Goal: Task Accomplishment & Management: Complete application form

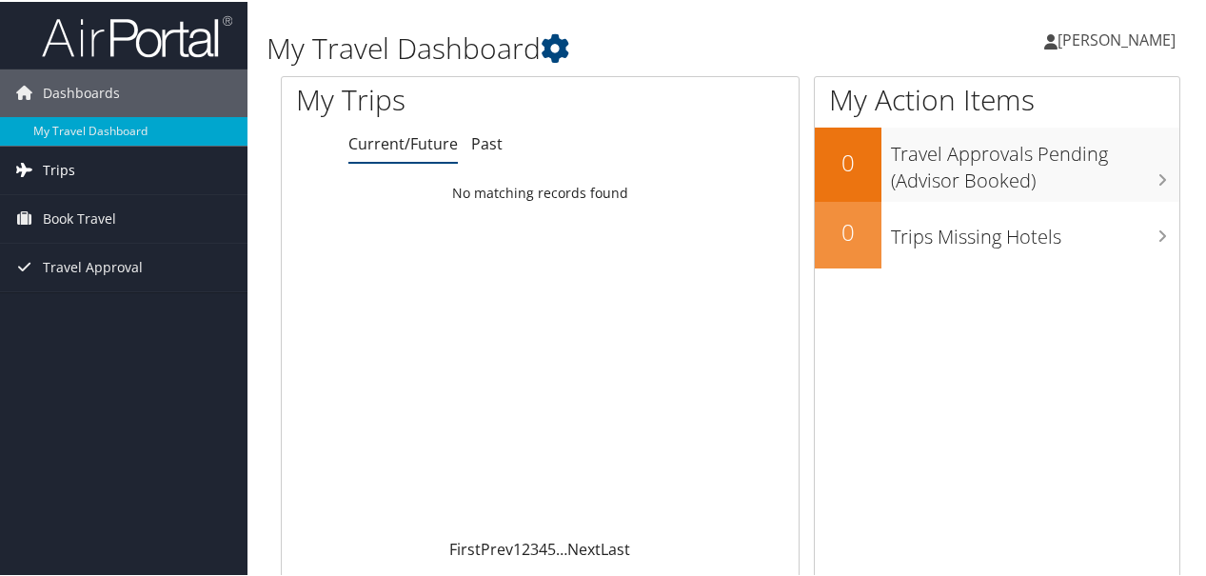
click at [62, 176] on span "Trips" at bounding box center [59, 169] width 32 height 48
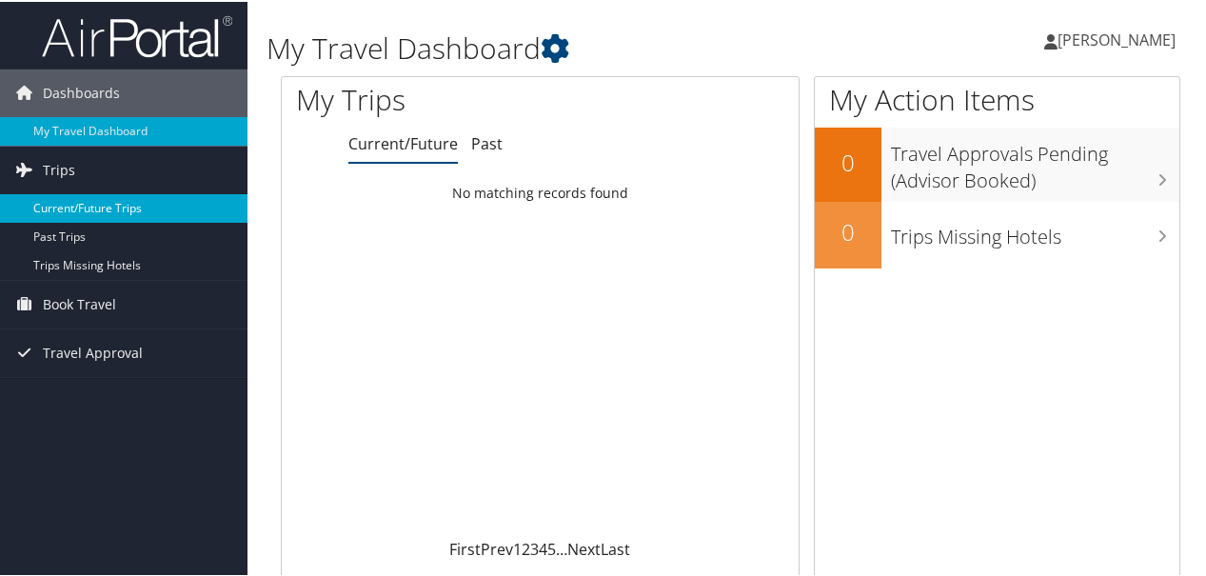
click at [76, 199] on link "Current/Future Trips" at bounding box center [123, 206] width 247 height 29
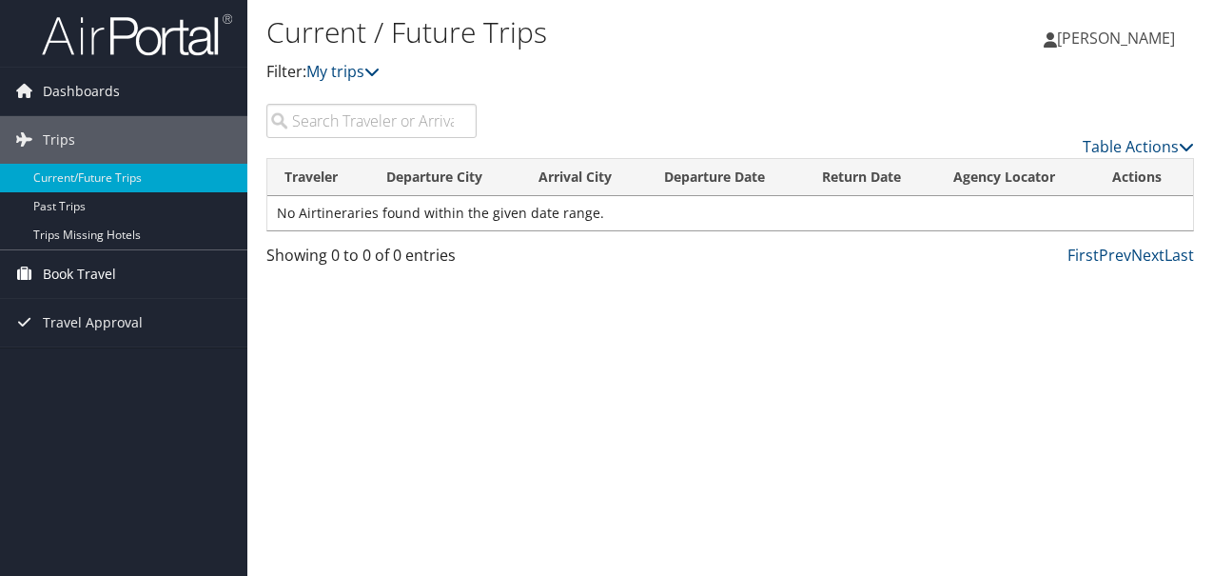
click at [53, 274] on span "Book Travel" at bounding box center [79, 274] width 73 height 48
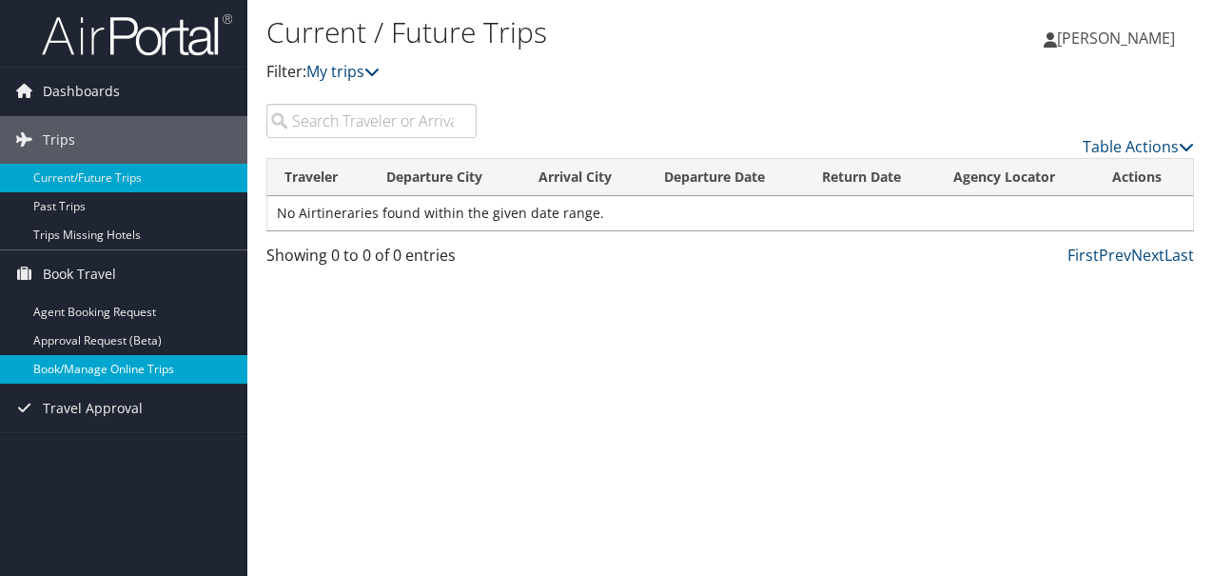
click at [82, 369] on link "Book/Manage Online Trips" at bounding box center [123, 369] width 247 height 29
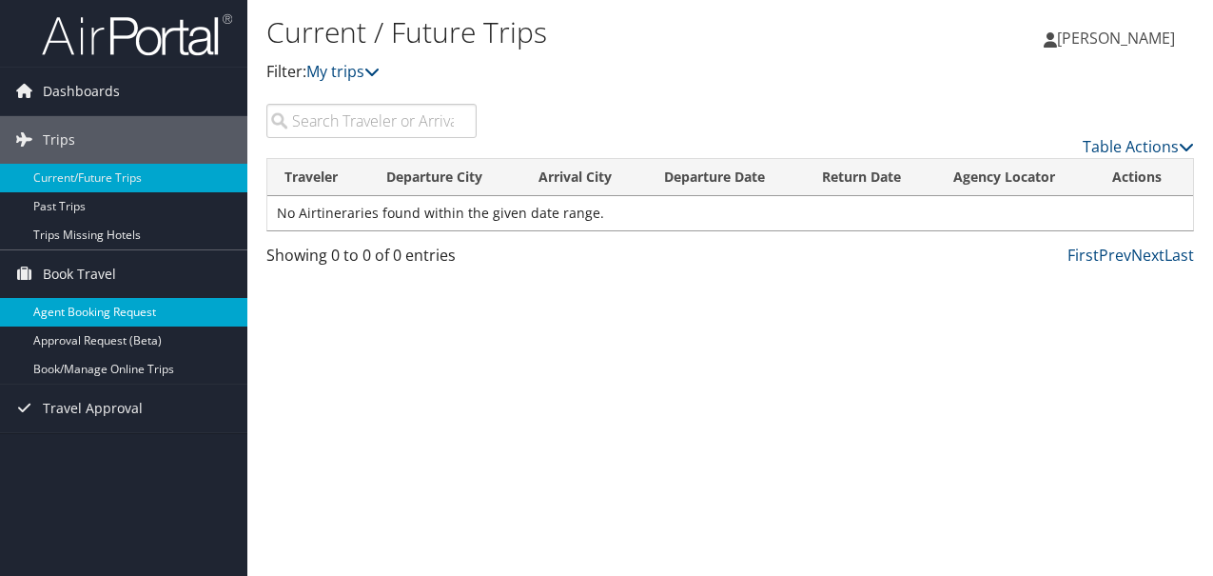
click at [109, 316] on link "Agent Booking Request" at bounding box center [123, 312] width 247 height 29
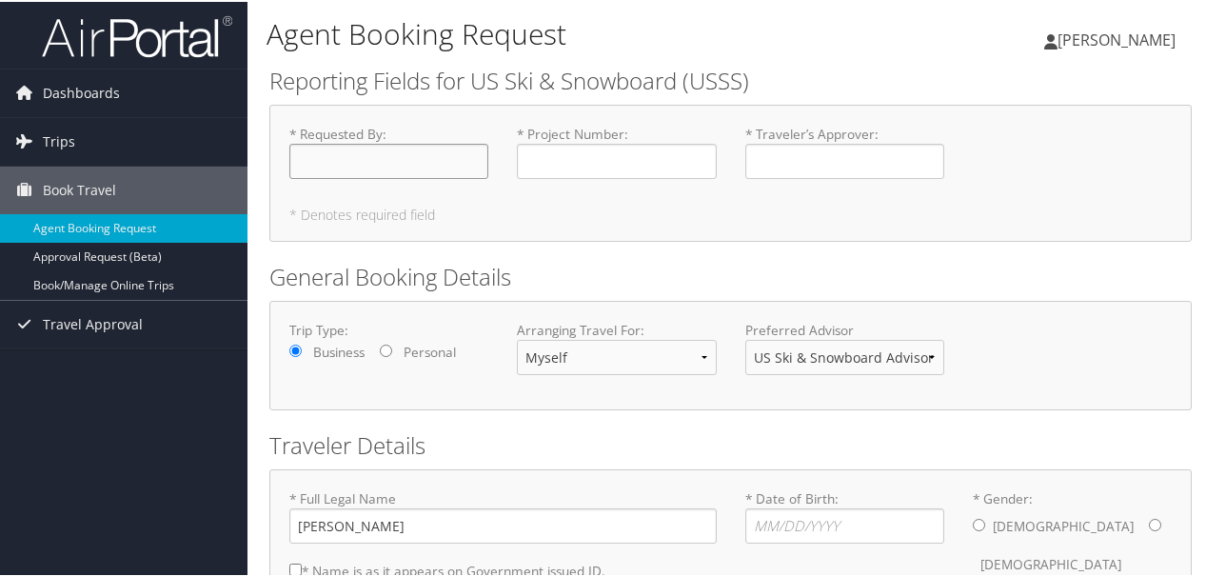
click at [383, 165] on input "* Requested By : Required" at bounding box center [388, 159] width 199 height 35
type input "[PERSON_NAME]"
click at [540, 165] on input "* Project Number : Required" at bounding box center [616, 159] width 199 height 35
type input "5003"
click at [781, 166] on input "* Traveler’s Approver : Required" at bounding box center [844, 159] width 199 height 35
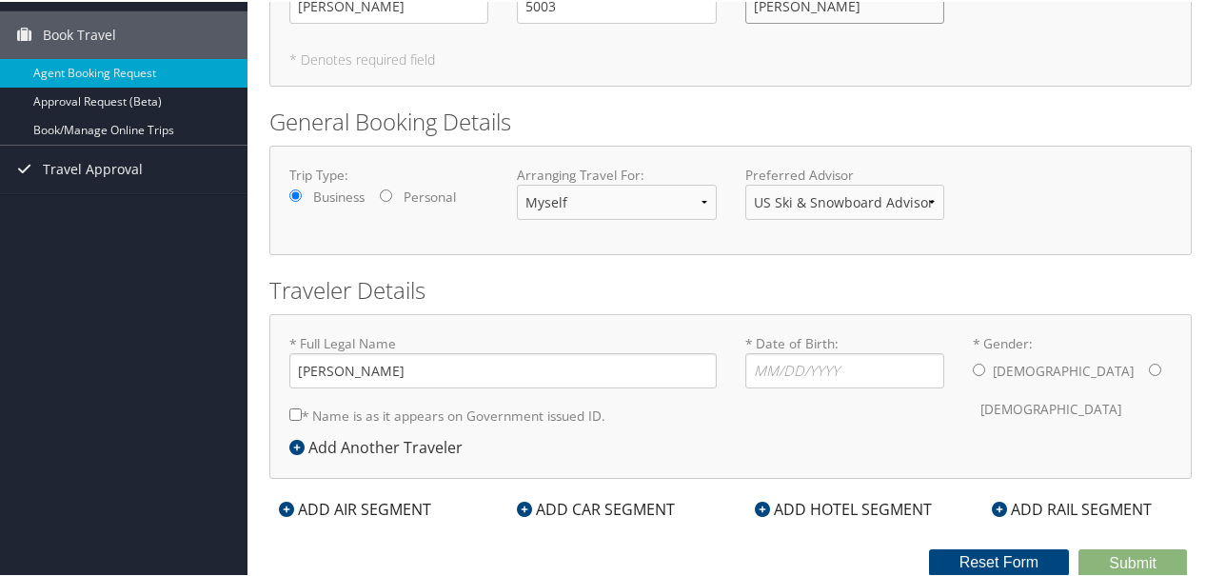
scroll to position [155, 0]
type input "Chip Knight"
click at [766, 369] on input "* Date of Birth: Invalid Date" at bounding box center [844, 368] width 199 height 35
type input "05/06/1966"
click at [1148, 365] on input "* Gender: Male Female" at bounding box center [1154, 368] width 12 height 12
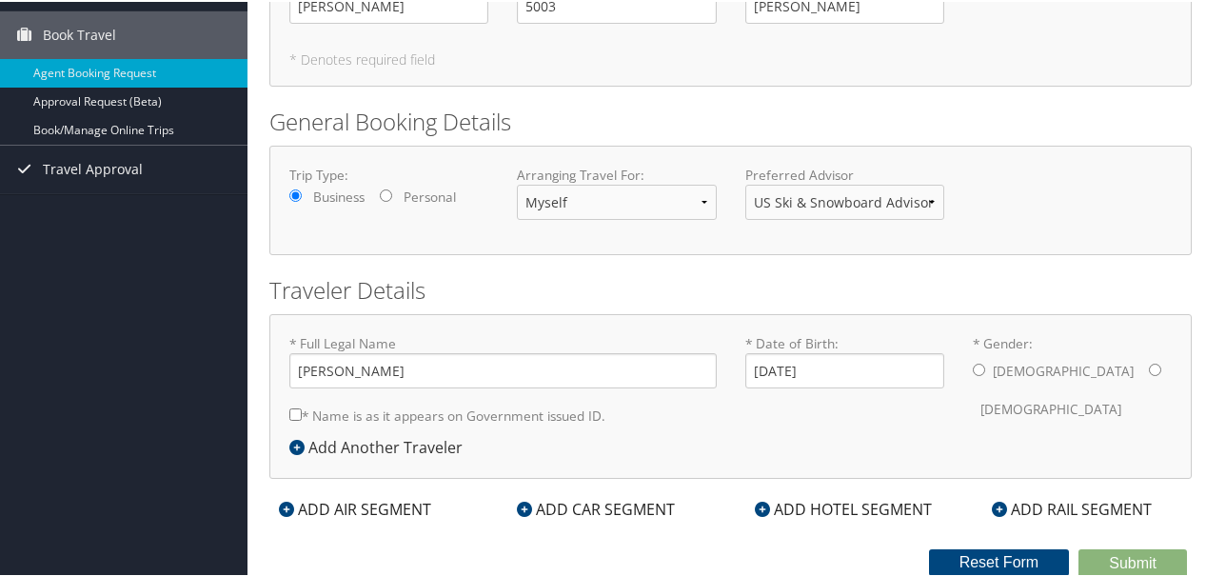
radio input "true"
click at [295, 410] on input "* Name is as it appears on Government issued ID." at bounding box center [295, 412] width 12 height 12
checkbox input "true"
click at [378, 507] on div "ADD AIR SEGMENT" at bounding box center [354, 507] width 171 height 23
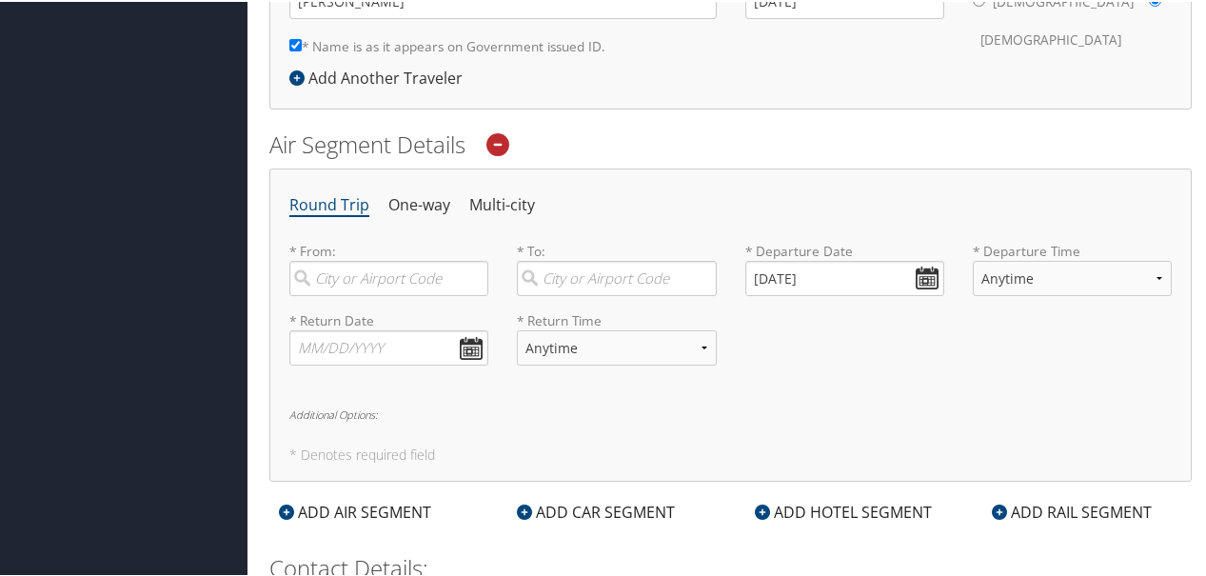
scroll to position [518, 0]
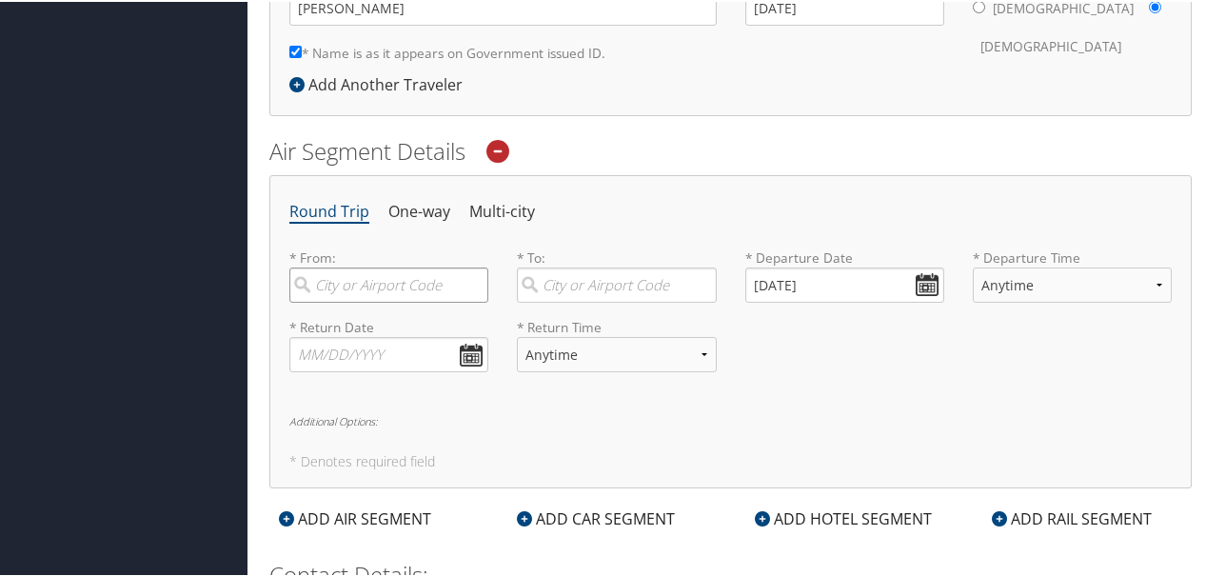
click at [390, 298] on input "search" at bounding box center [388, 282] width 199 height 35
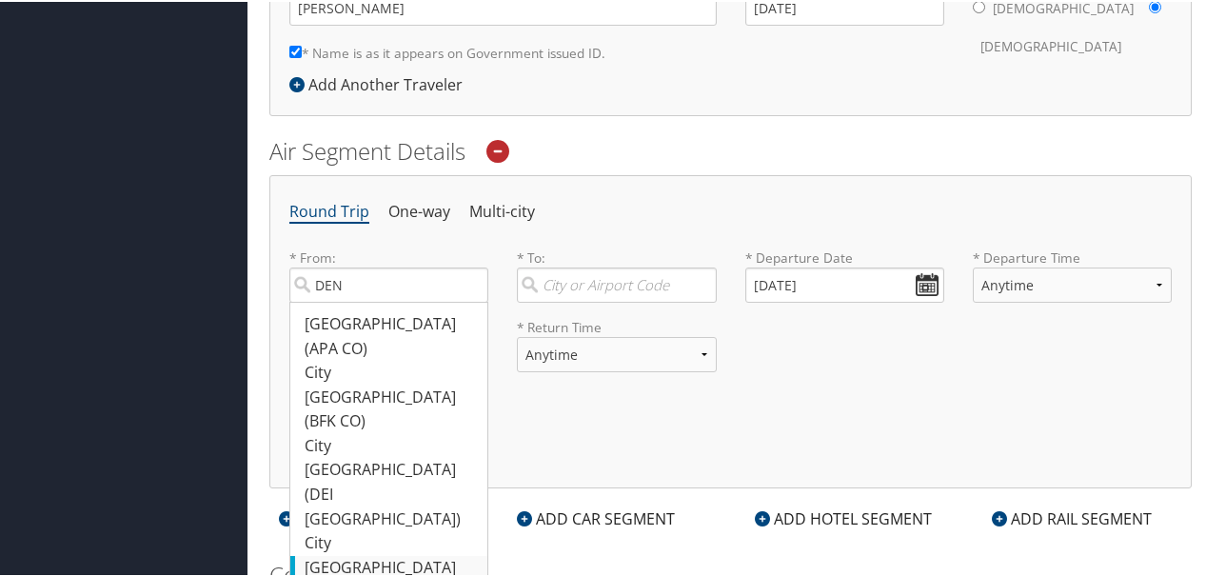
click at [362, 554] on div "Denver (DEN CO)" at bounding box center [390, 578] width 173 height 49
click at [362, 301] on input "DEN" at bounding box center [388, 282] width 199 height 35
type input "Denver (DEN CO)"
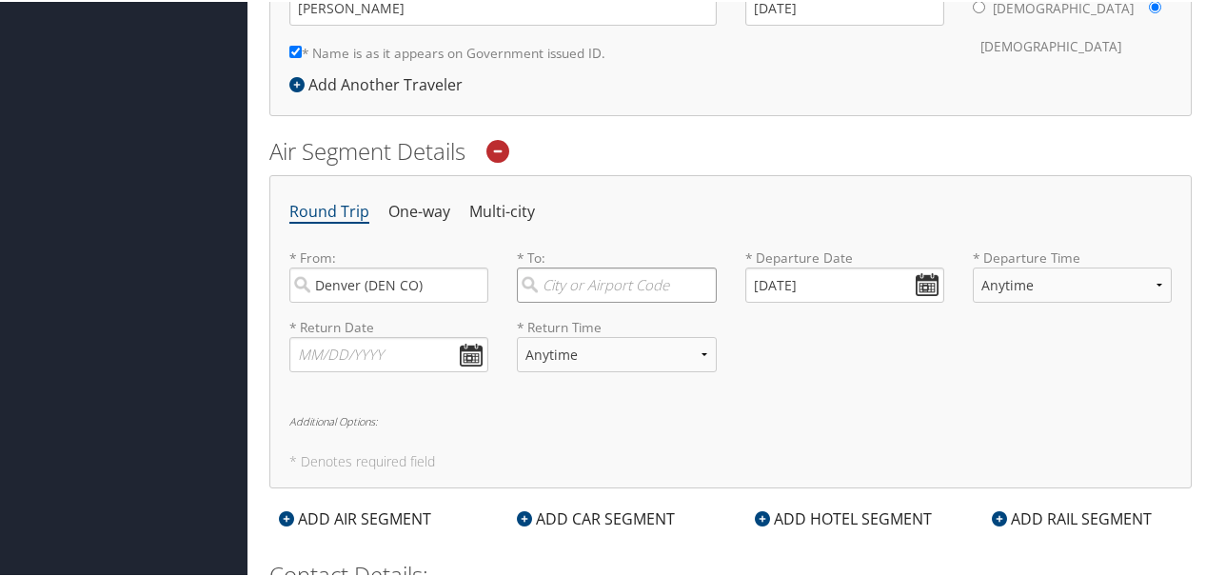
click at [558, 285] on input "search" at bounding box center [616, 282] width 199 height 35
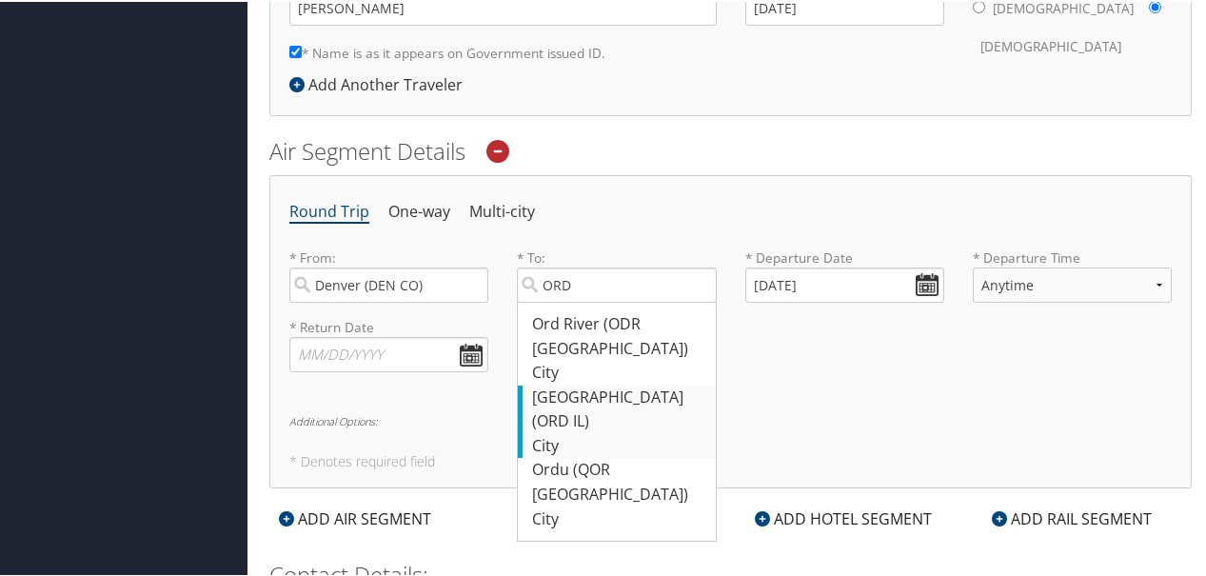
click at [588, 388] on div "Chicago (ORD IL)" at bounding box center [618, 407] width 173 height 49
click at [588, 301] on input "ORD" at bounding box center [616, 282] width 199 height 35
type input "Chicago (ORD IL)"
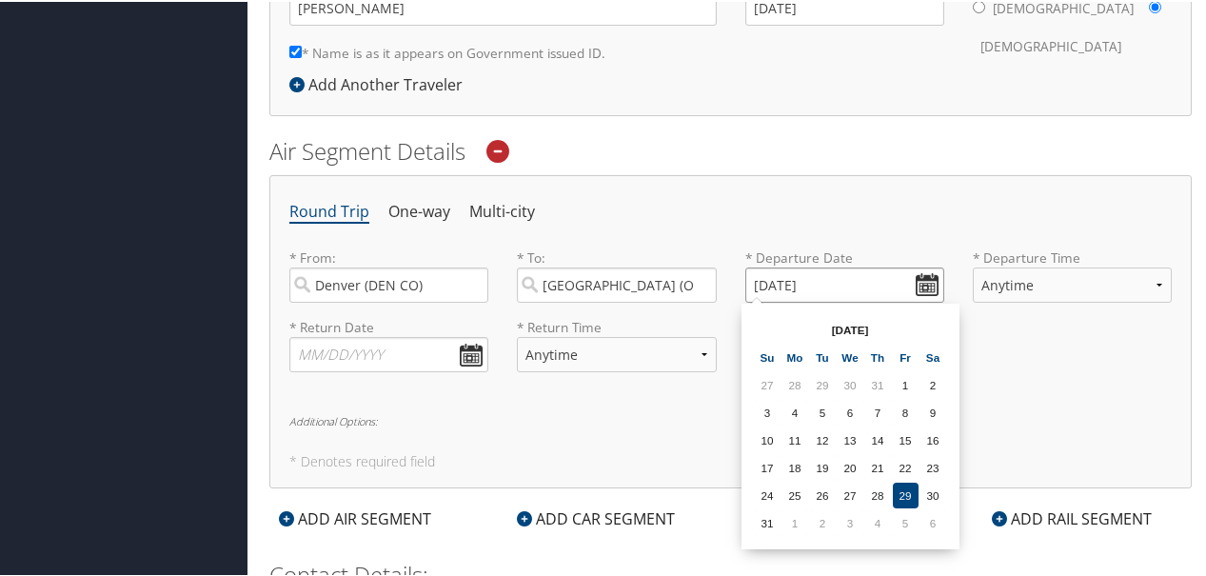
click at [920, 279] on input "08/29/2025" at bounding box center [844, 282] width 199 height 35
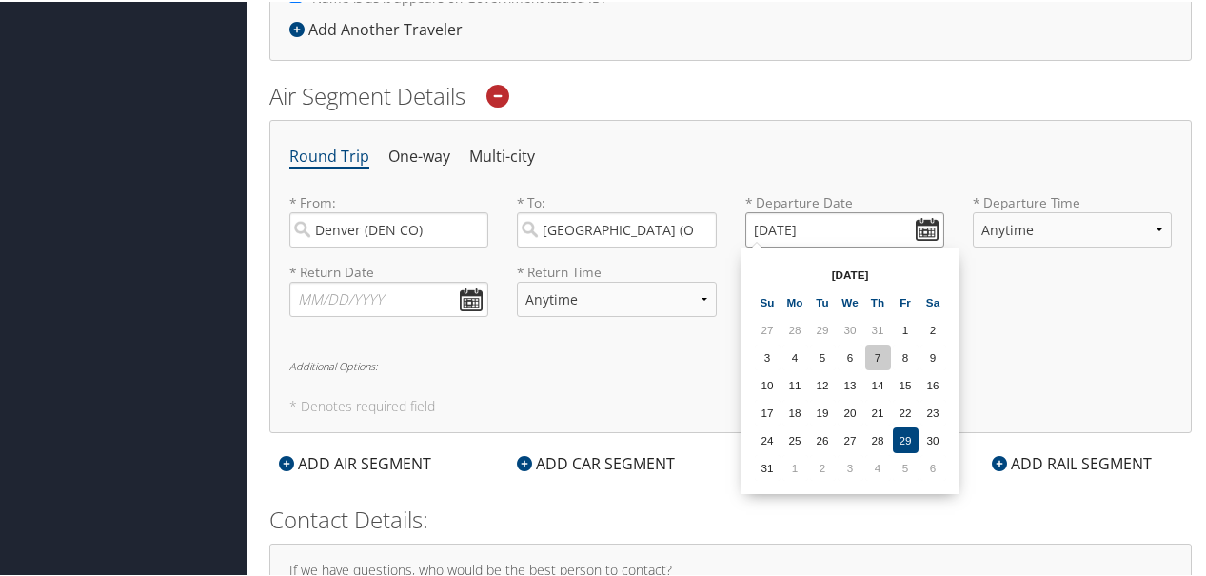
scroll to position [570, 0]
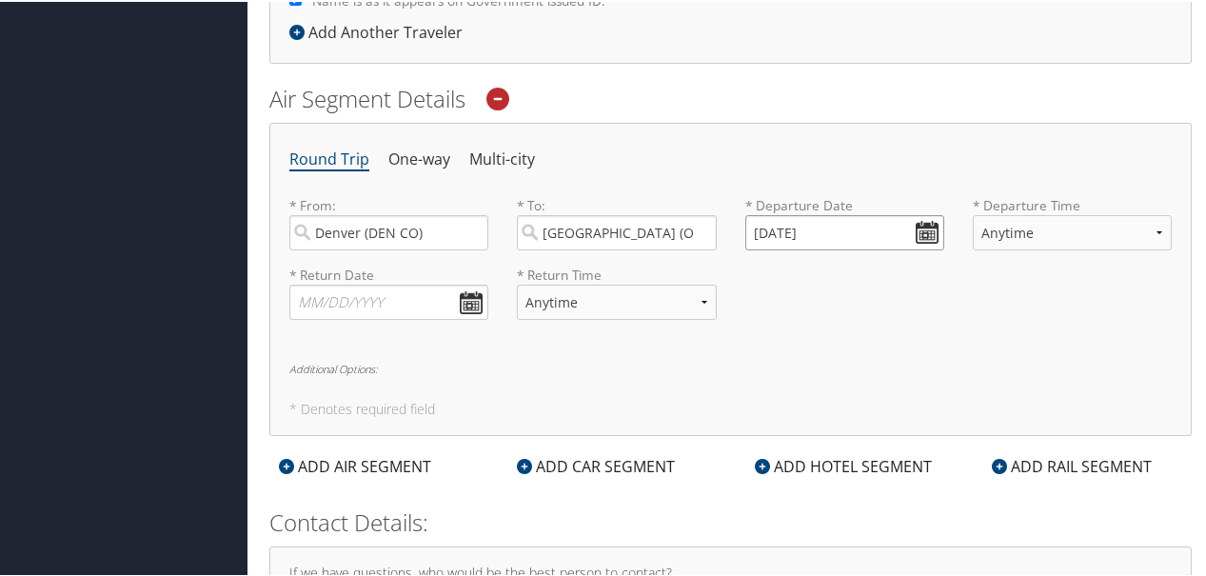
click at [926, 229] on input "08/29/2025" at bounding box center [844, 230] width 199 height 35
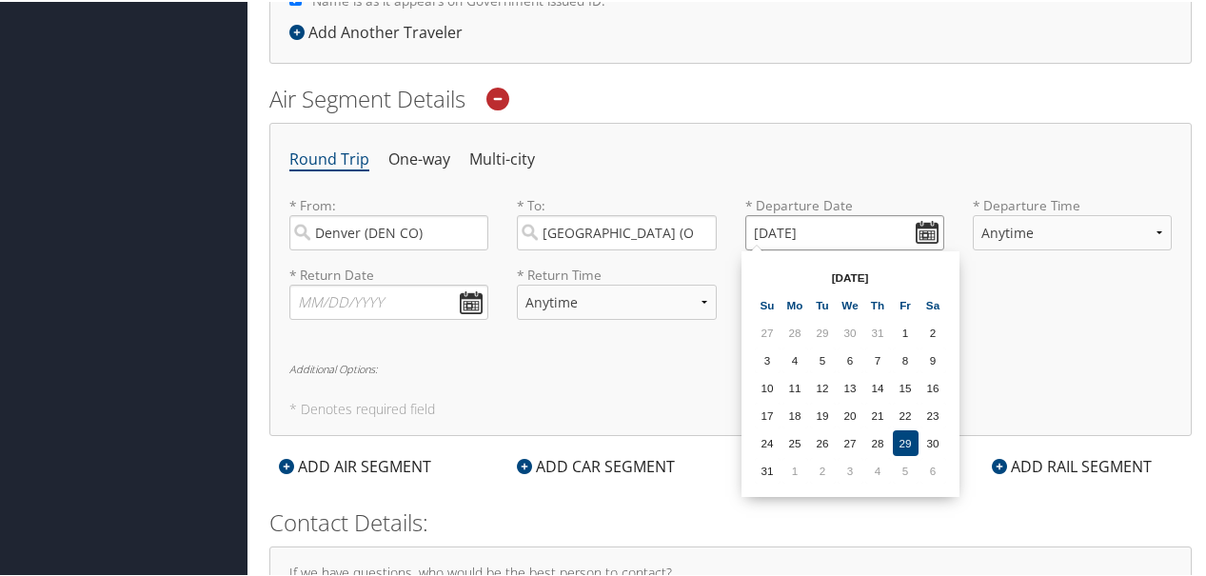
click at [762, 230] on input "08/29/2025" at bounding box center [844, 230] width 199 height 35
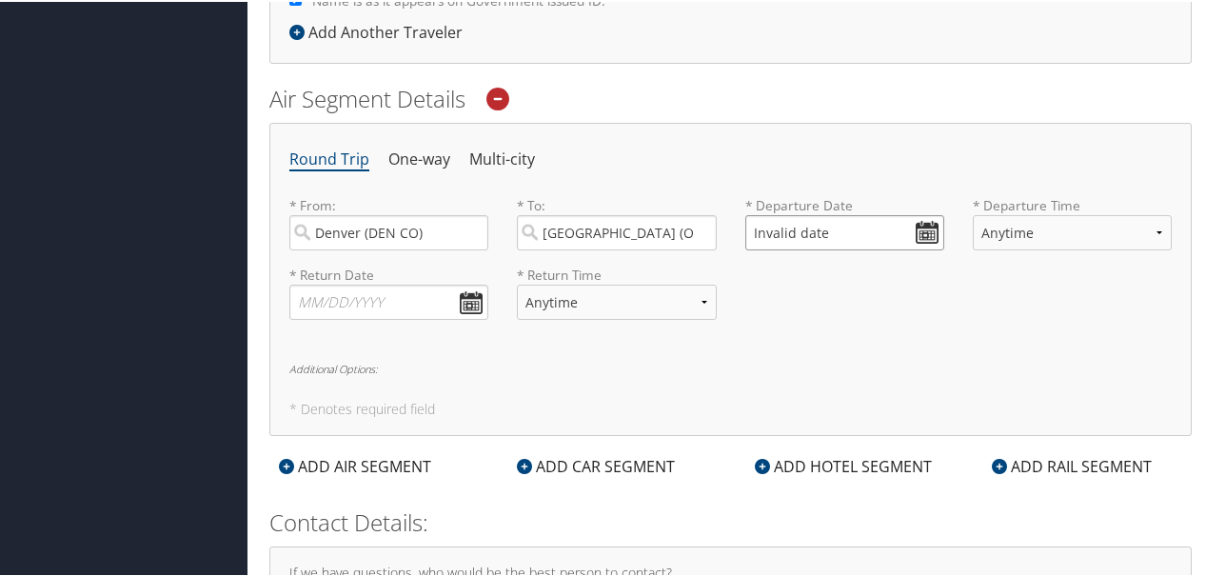
click at [797, 231] on input "Invalid date" at bounding box center [844, 230] width 199 height 35
click at [775, 232] on input "Invalid date" at bounding box center [844, 230] width 199 height 35
drag, startPoint x: 819, startPoint y: 234, endPoint x: 749, endPoint y: 231, distance: 70.5
click at [749, 231] on input "Invalid date" at bounding box center [844, 230] width 199 height 35
drag, startPoint x: 823, startPoint y: 230, endPoint x: 714, endPoint y: 231, distance: 109.4
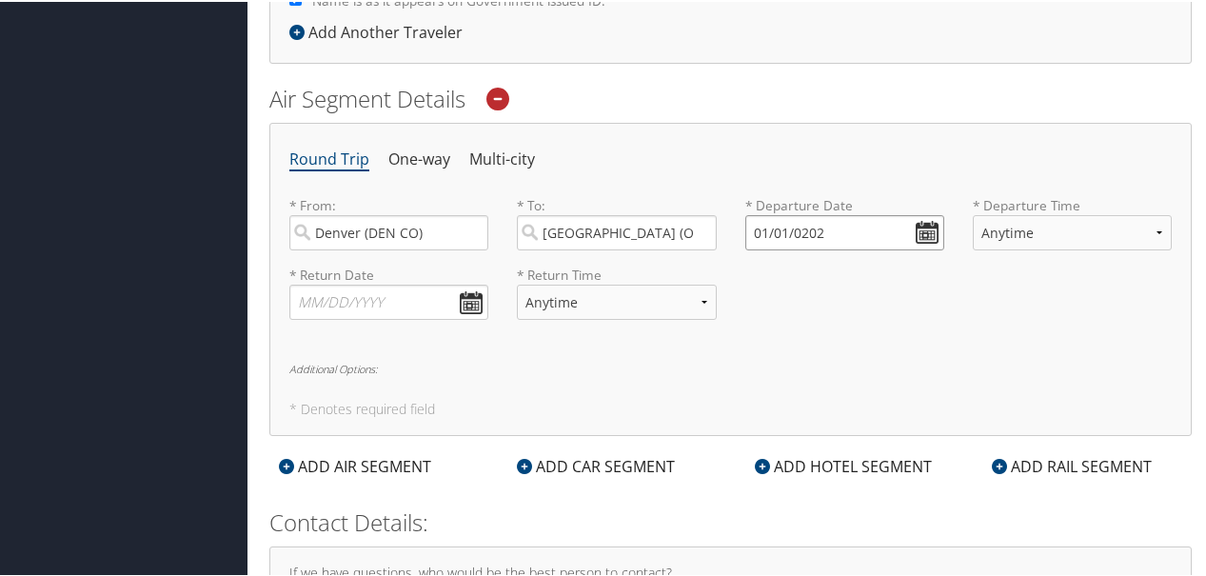
click at [715, 231] on div "* From: Denver (DEN CO) Required * To: Chicago (ORD IL) Required * Departure Da…" at bounding box center [730, 228] width 911 height 69
click at [926, 228] on input "01/01/0202" at bounding box center [844, 230] width 199 height 35
click at [841, 227] on input "01/01/0202" at bounding box center [844, 230] width 199 height 35
drag, startPoint x: 748, startPoint y: 226, endPoint x: 790, endPoint y: 232, distance: 42.4
click at [807, 235] on input "01/01/0202" at bounding box center [844, 230] width 199 height 35
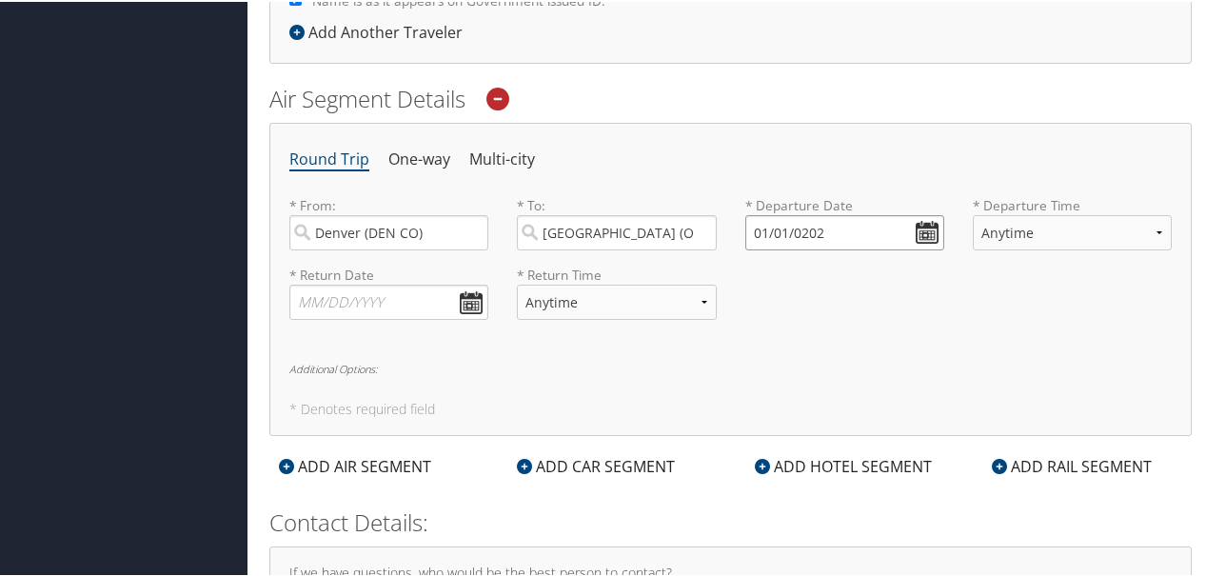
click at [765, 231] on input "01/01/0202" at bounding box center [844, 230] width 199 height 35
click at [926, 233] on input "Invalid date" at bounding box center [844, 230] width 199 height 35
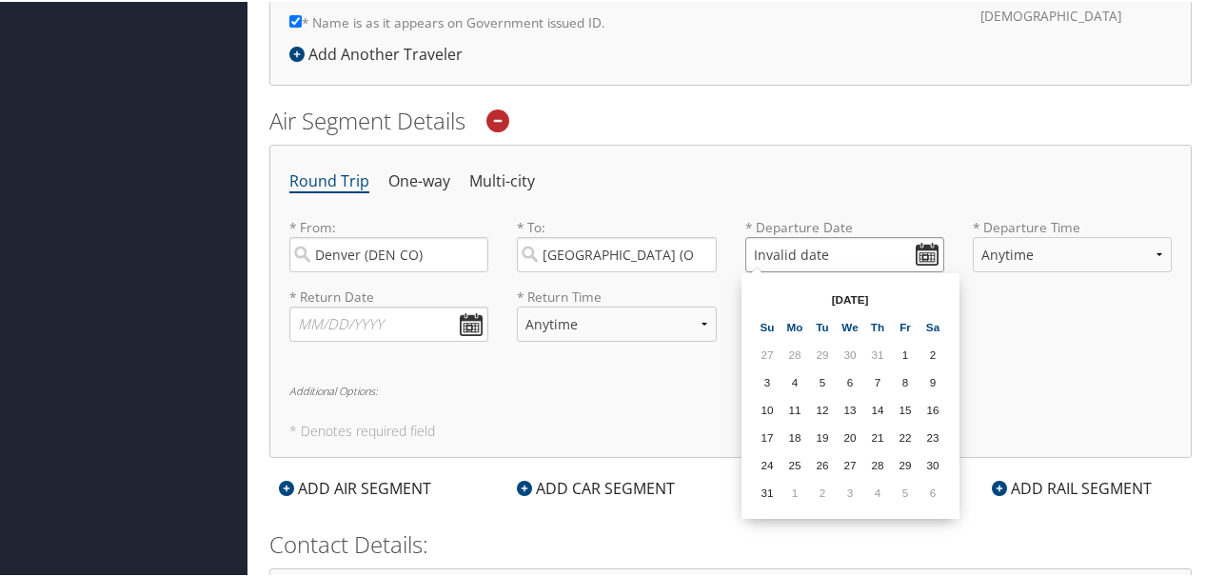
scroll to position [558, 0]
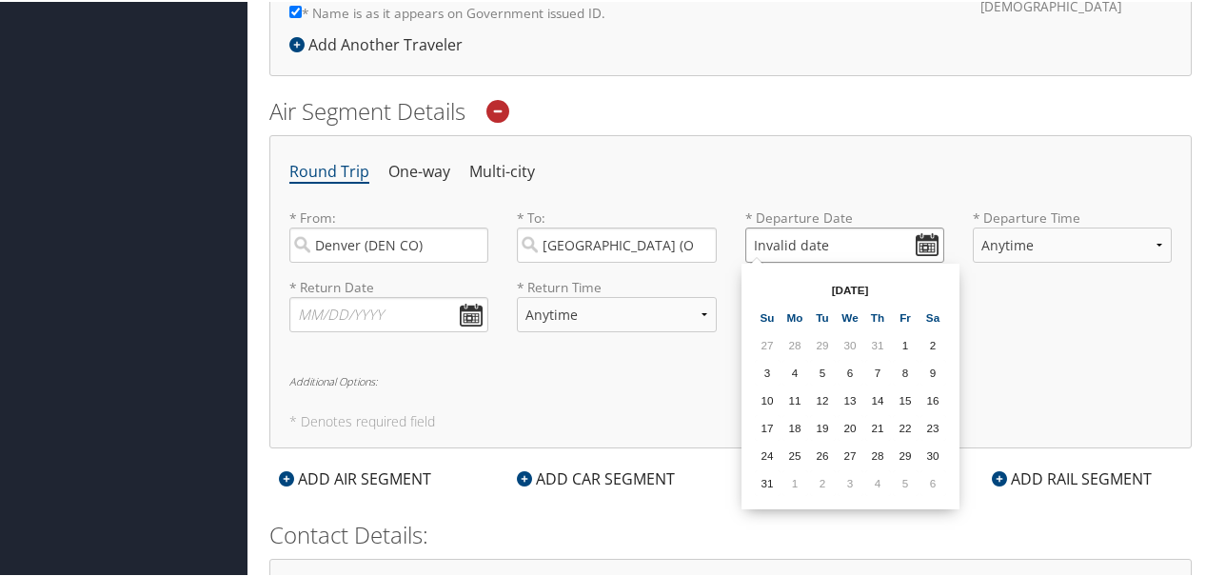
type input "Invalid date"
click at [922, 241] on input "Invalid date" at bounding box center [844, 243] width 199 height 35
click at [861, 290] on th "Aug 2025" at bounding box center [850, 288] width 136 height 26
click at [891, 287] on th "Aug 2025" at bounding box center [850, 288] width 136 height 26
click at [838, 285] on th "Aug 2025" at bounding box center [850, 288] width 136 height 26
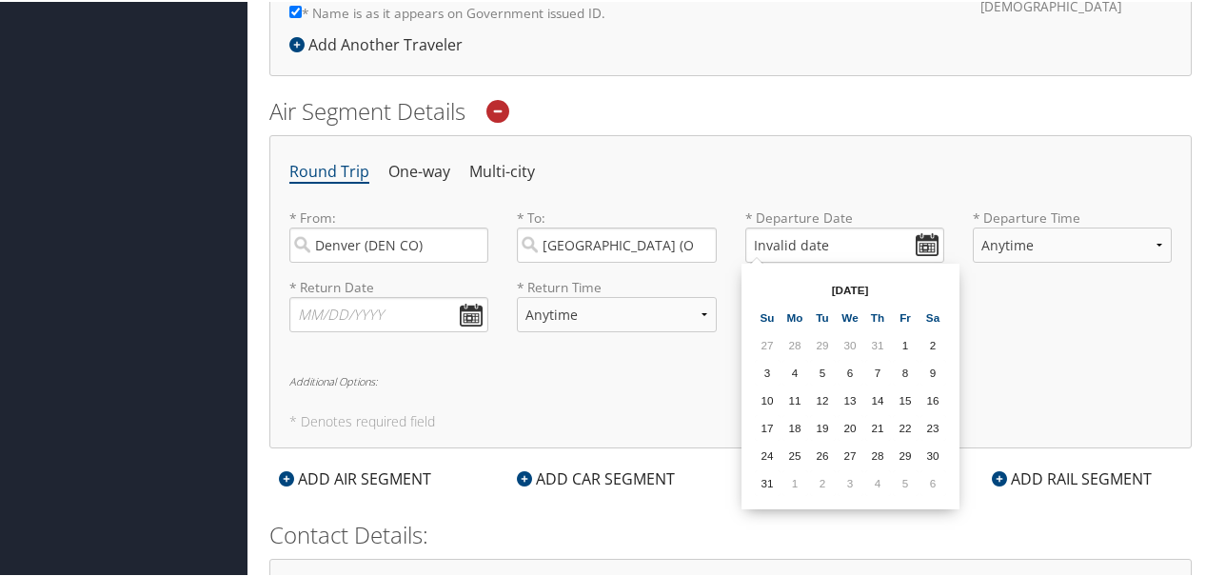
click at [838, 285] on th "Aug 2025" at bounding box center [850, 288] width 136 height 26
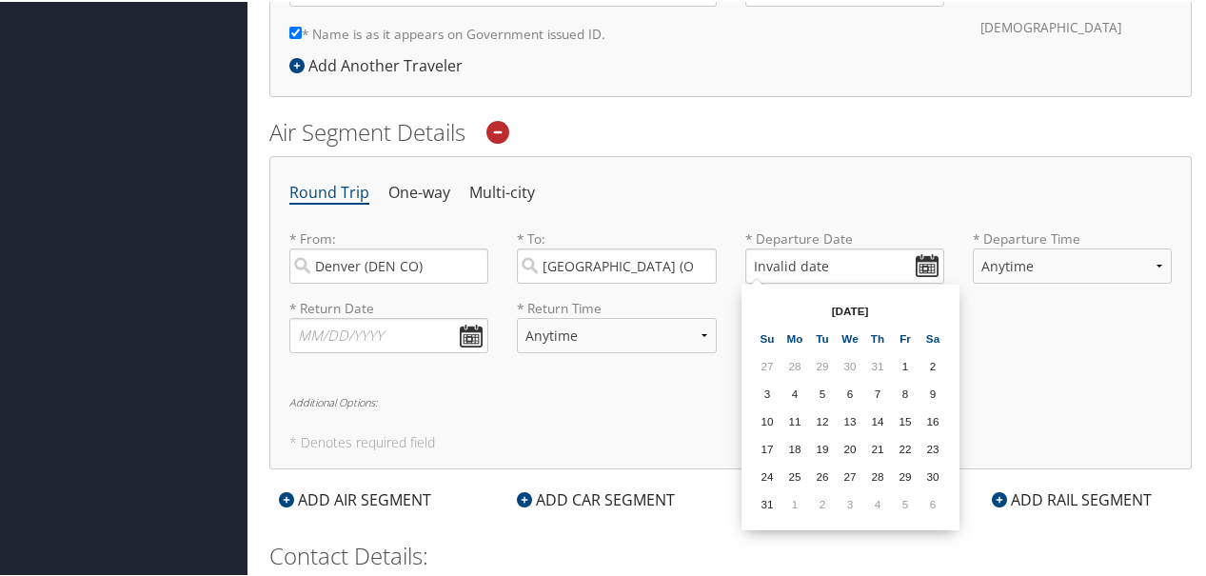
scroll to position [540, 0]
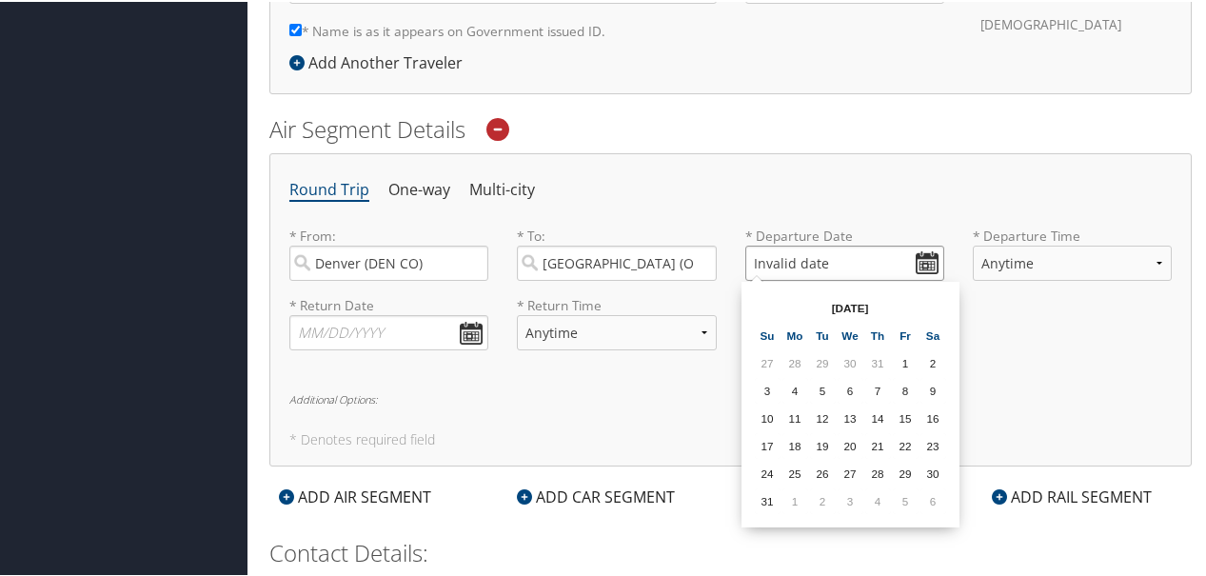
click at [918, 270] on input "Invalid date" at bounding box center [844, 261] width 199 height 35
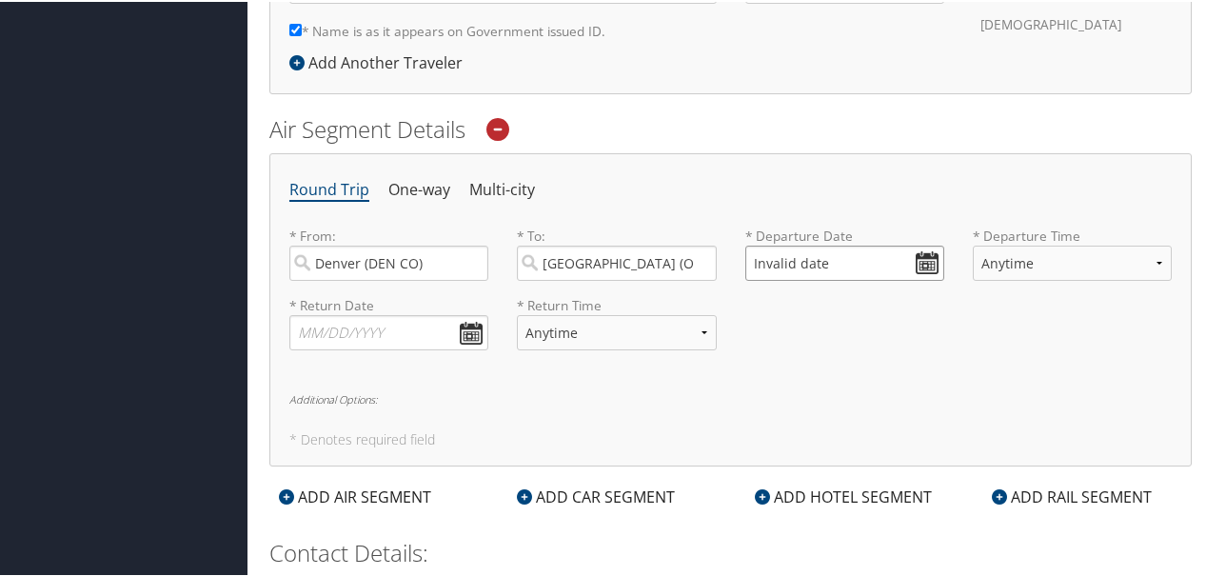
click at [921, 261] on input "Invalid date" at bounding box center [844, 261] width 199 height 35
click at [932, 261] on input "Invalid date" at bounding box center [844, 261] width 199 height 35
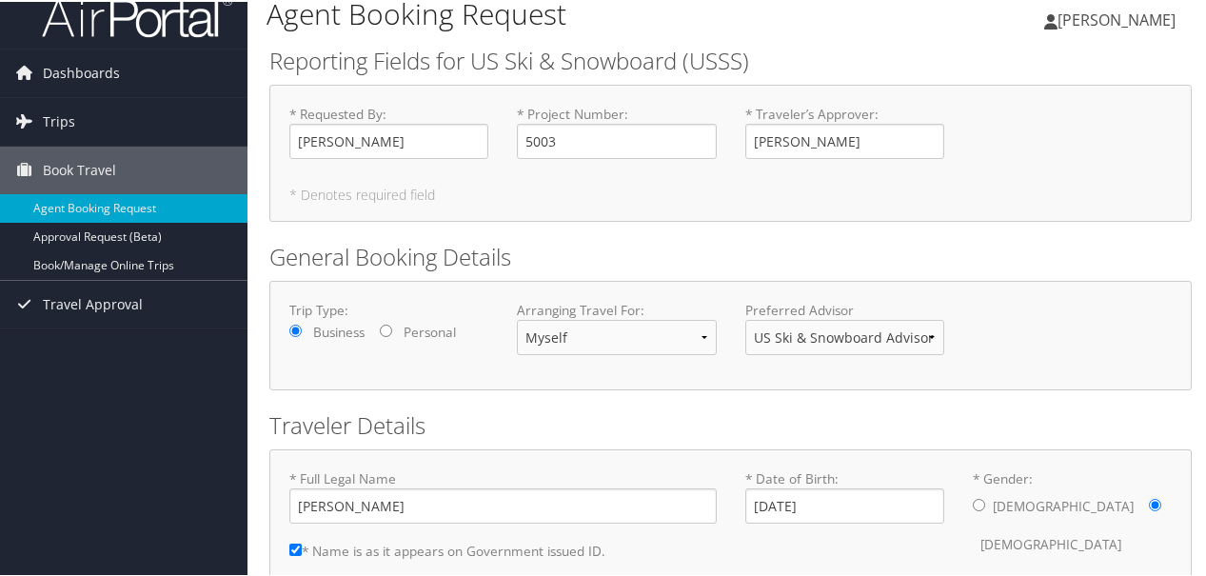
scroll to position [0, 0]
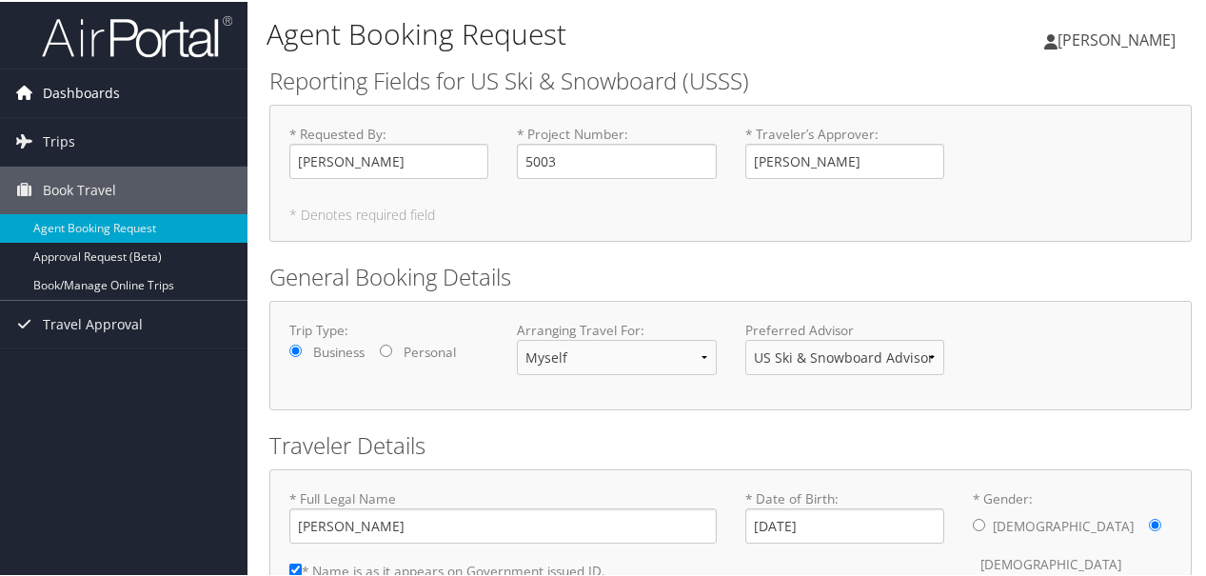
click at [95, 90] on span "Dashboards" at bounding box center [81, 92] width 77 height 48
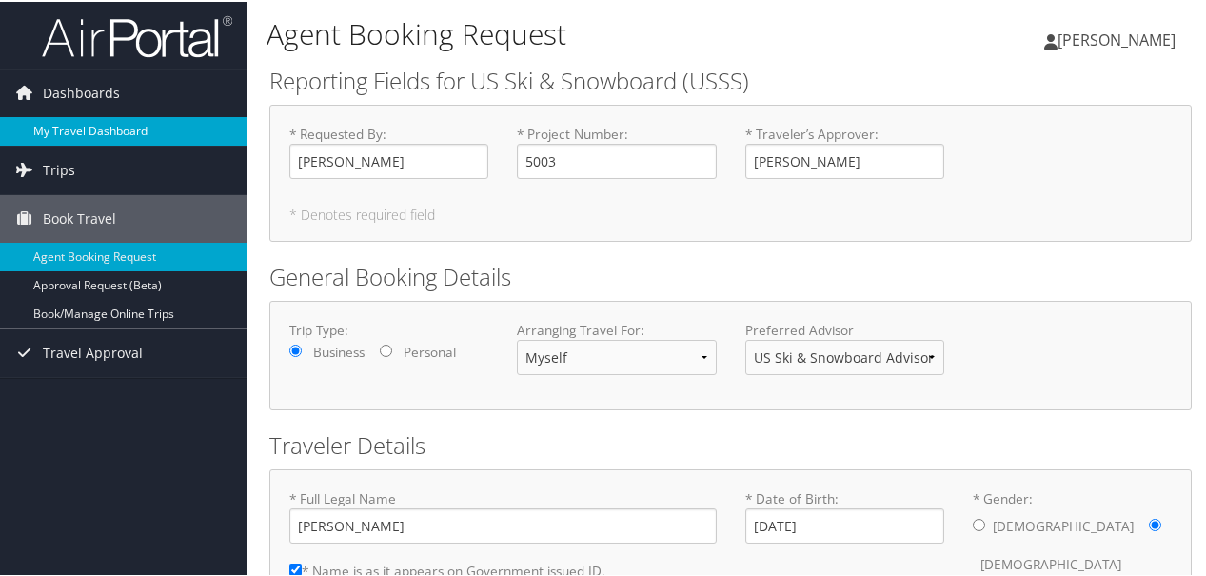
click at [99, 130] on link "My Travel Dashboard" at bounding box center [123, 129] width 247 height 29
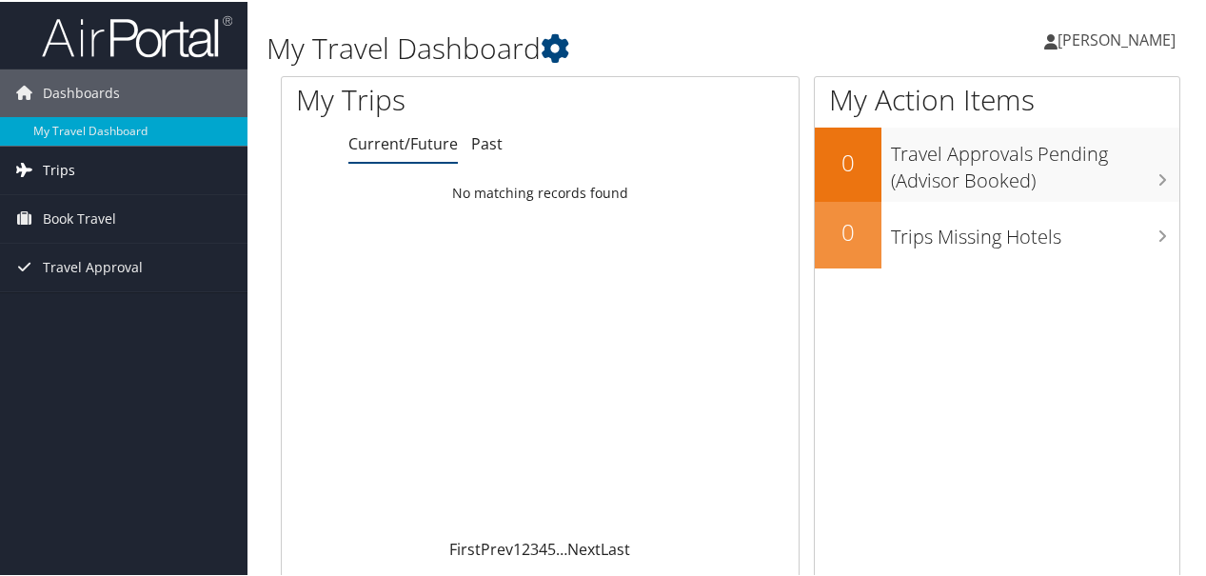
click at [77, 171] on link "Trips" at bounding box center [123, 169] width 247 height 48
click at [73, 304] on span "Book Travel" at bounding box center [79, 303] width 73 height 48
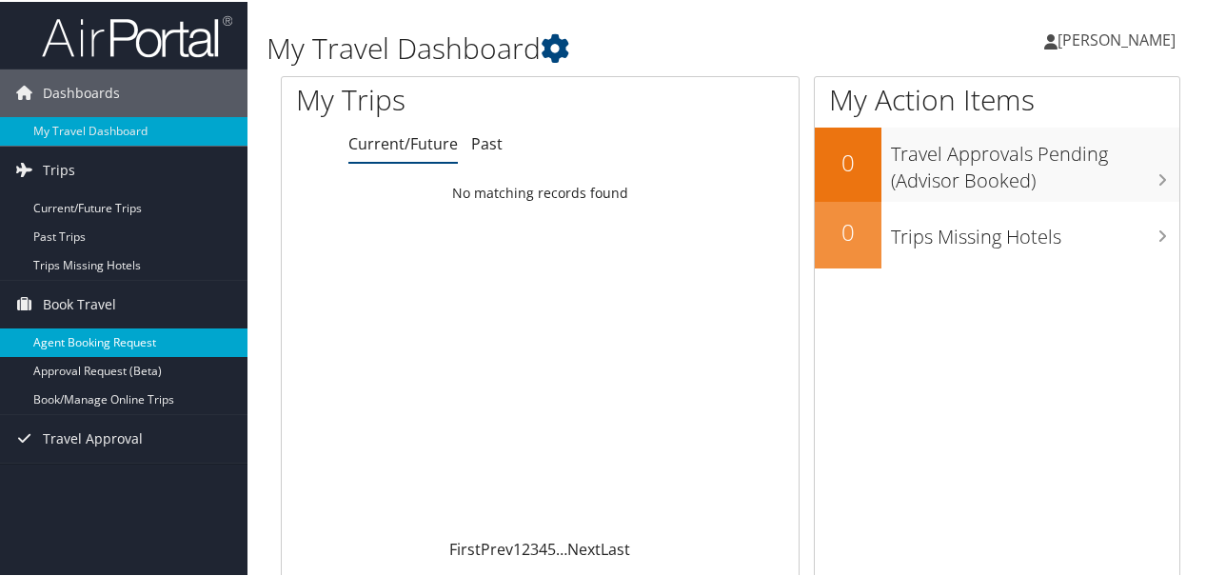
click at [76, 339] on link "Agent Booking Request" at bounding box center [123, 340] width 247 height 29
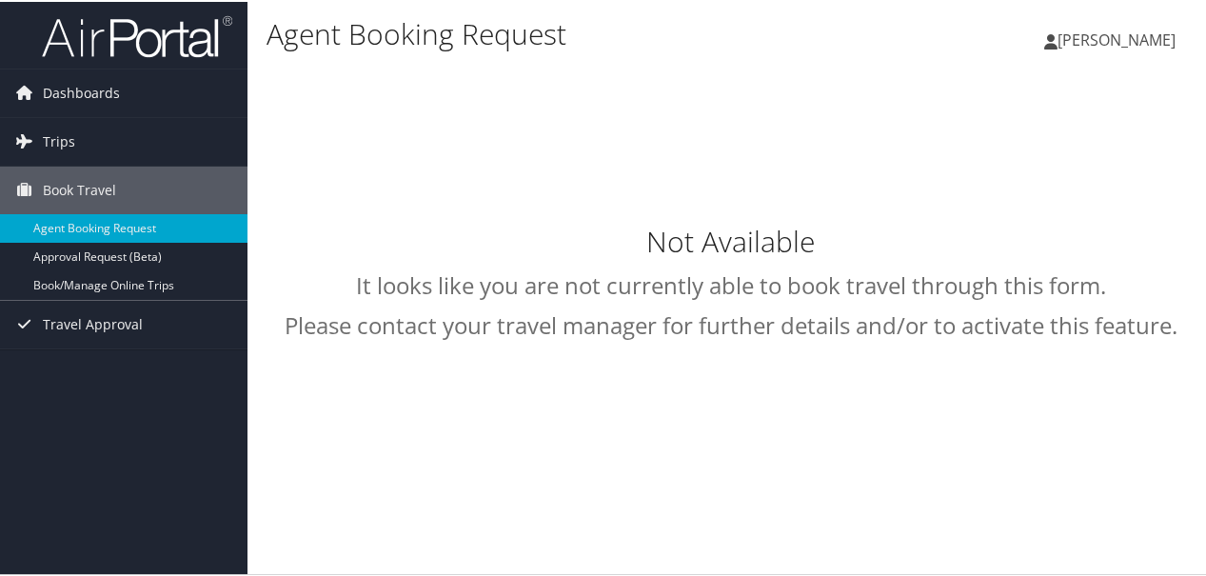
select select "[EMAIL_ADDRESS][DOMAIN_NAME]"
